Goal: Navigation & Orientation: Find specific page/section

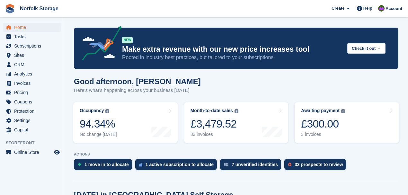
scroll to position [85, 0]
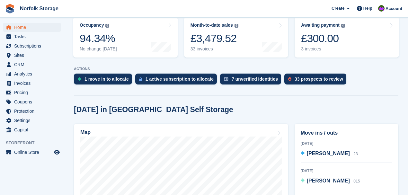
drag, startPoint x: 175, startPoint y: 137, endPoint x: 285, endPoint y: 109, distance: 113.2
click at [284, 110] on div "[DATE] in [GEOGRAPHIC_DATA] Self Storage" at bounding box center [236, 109] width 324 height 9
click at [24, 26] on span "Home" at bounding box center [33, 27] width 39 height 9
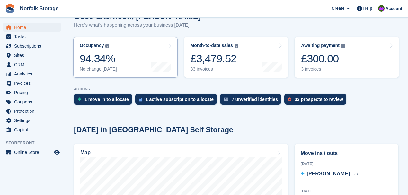
scroll to position [0, 0]
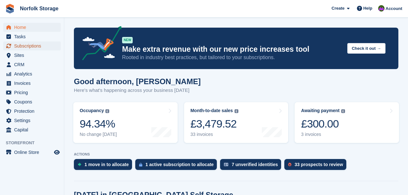
click at [23, 46] on span "Subscriptions" at bounding box center [33, 45] width 39 height 9
click at [35, 46] on span "Subscriptions" at bounding box center [33, 45] width 39 height 9
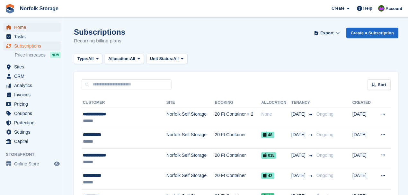
click at [19, 27] on span "Home" at bounding box center [33, 27] width 39 height 9
